Goal: Task Accomplishment & Management: Manage account settings

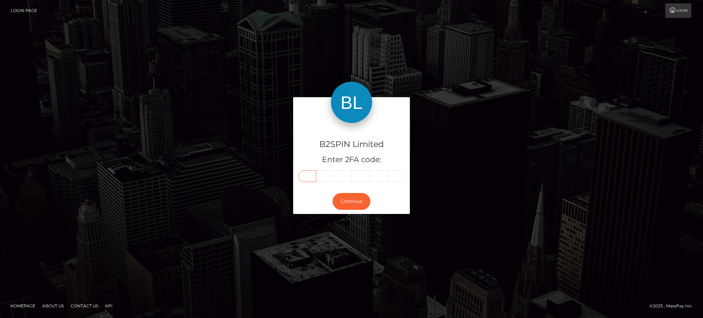
click at [313, 175] on input "text" at bounding box center [307, 176] width 18 height 12
type input "9"
type input "1"
type input "7"
type input "9"
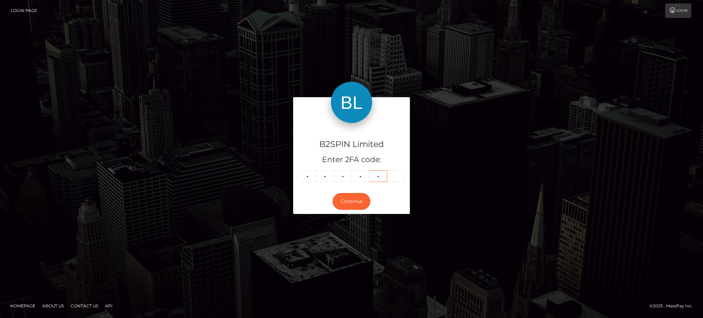
type input "2"
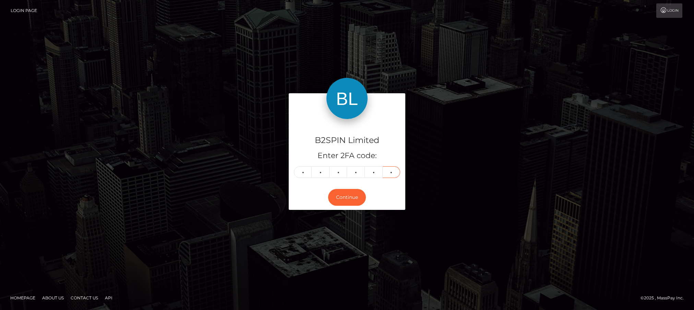
type input "8"
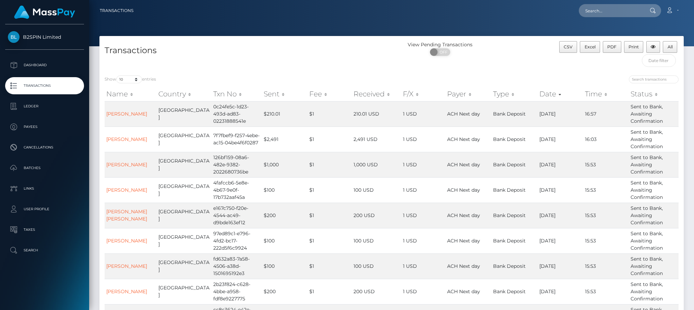
click at [306, 59] on div "Transactions" at bounding box center [245, 55] width 292 height 29
click at [135, 76] on select "10 25 50 100 250 500 1,000 3,500" at bounding box center [129, 79] width 26 height 8
drag, startPoint x: 127, startPoint y: 174, endPoint x: 160, endPoint y: 121, distance: 61.7
click at [131, 171] on td "[PERSON_NAME]" at bounding box center [131, 164] width 52 height 25
click at [130, 77] on select "10 25 50 100 250 500 1,000 3,500" at bounding box center [129, 79] width 26 height 8
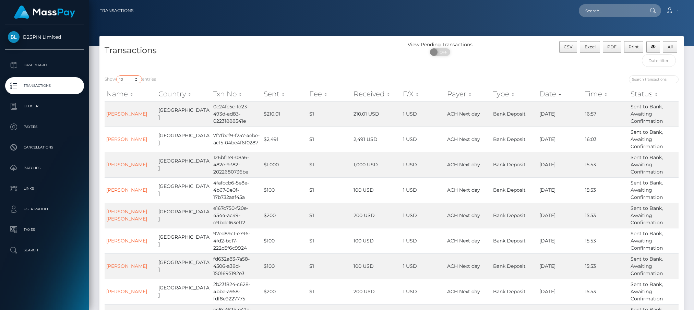
select select "3500"
click at [117, 76] on select "10 25 50 100 250 500 1,000 3,500" at bounding box center [129, 79] width 26 height 8
click at [445, 55] on span "OFF" at bounding box center [442, 52] width 17 height 8
checkbox input "true"
click at [346, 61] on div "Transactions" at bounding box center [245, 55] width 292 height 29
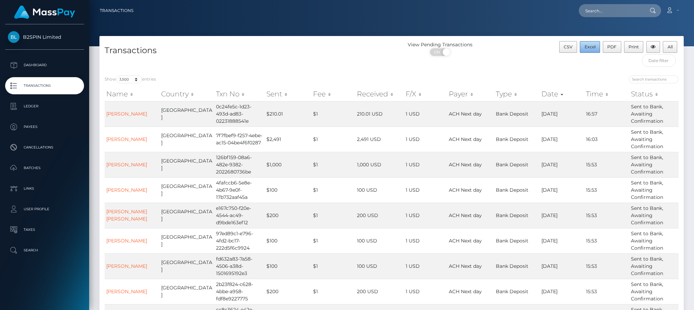
click at [594, 46] on span "Excel" at bounding box center [590, 46] width 11 height 5
